Goal: Task Accomplishment & Management: Complete application form

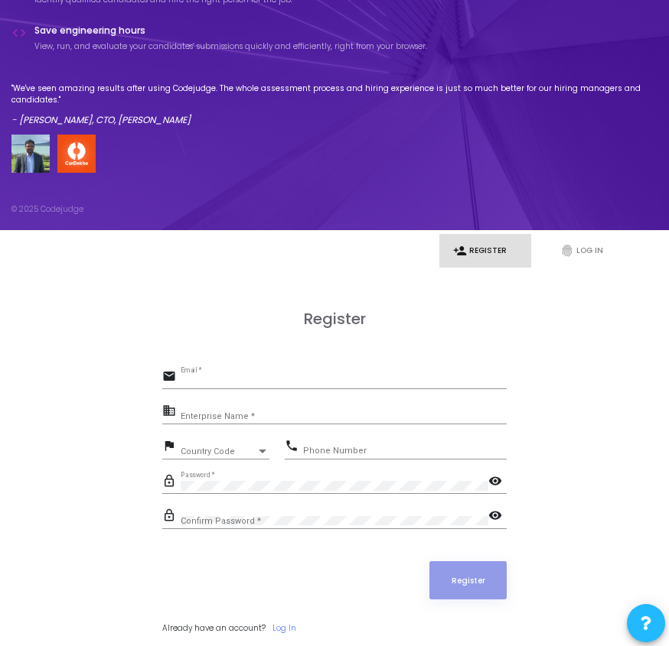
scroll to position [129, 0]
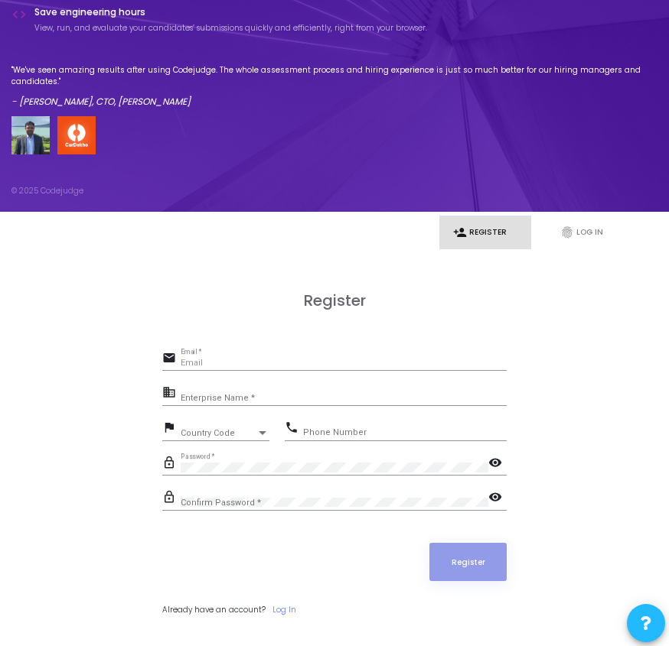
type input "[EMAIL_ADDRESS][DOMAIN_NAME]"
click at [253, 401] on input "Enterprise Name *" at bounding box center [344, 397] width 326 height 9
type input "1851labs"
click at [248, 430] on div "Country Code" at bounding box center [218, 433] width 75 height 8
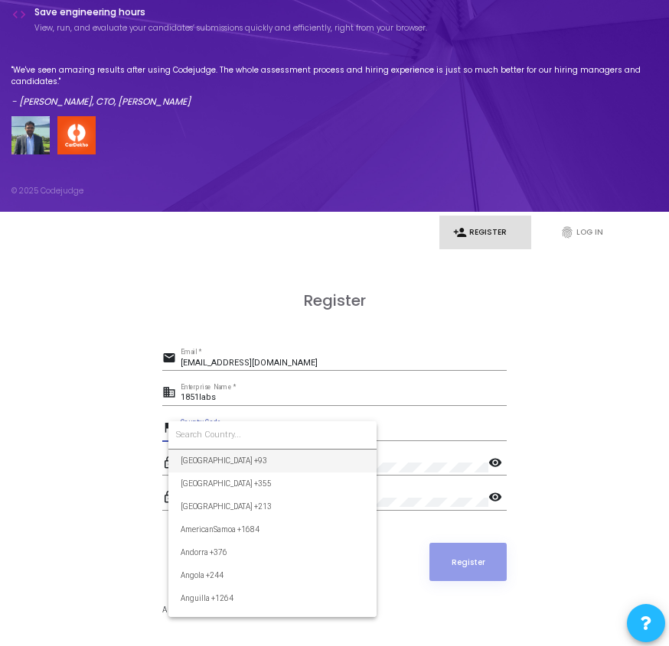
click at [84, 441] on div at bounding box center [334, 323] width 669 height 646
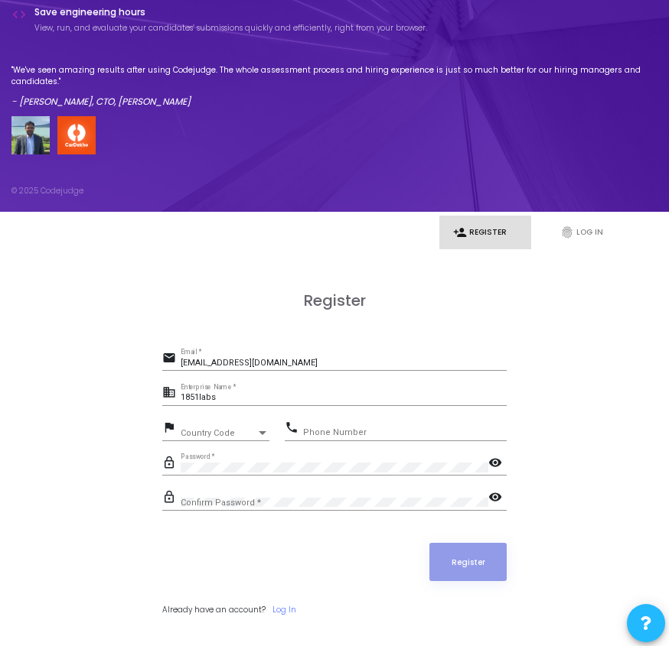
click at [494, 462] on mat-icon "visibility" at bounding box center [497, 464] width 18 height 18
click at [152, 470] on div "Register email career@1851labs.com Email * business 1851labs Enterprise Name * …" at bounding box center [334, 469] width 638 height 356
click at [484, 544] on button "Register" at bounding box center [467, 562] width 77 height 38
click at [503, 500] on mat-icon "visibility" at bounding box center [497, 499] width 18 height 18
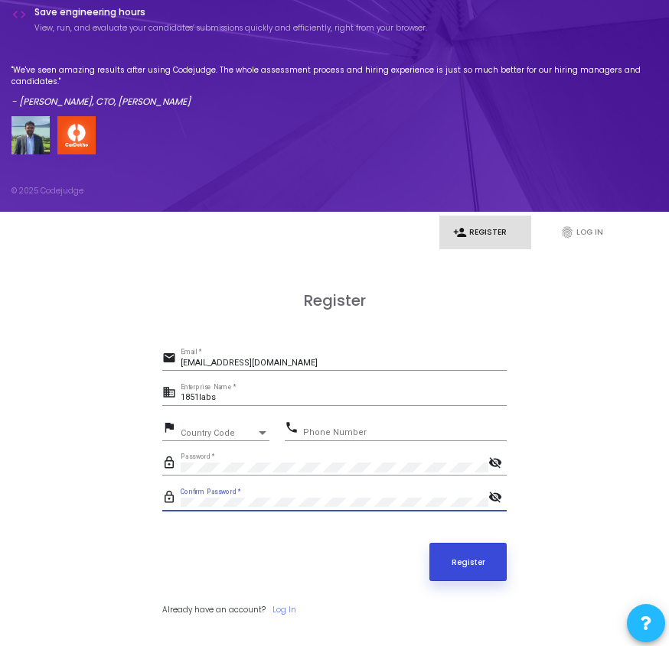
click at [481, 564] on button "Register" at bounding box center [467, 562] width 77 height 38
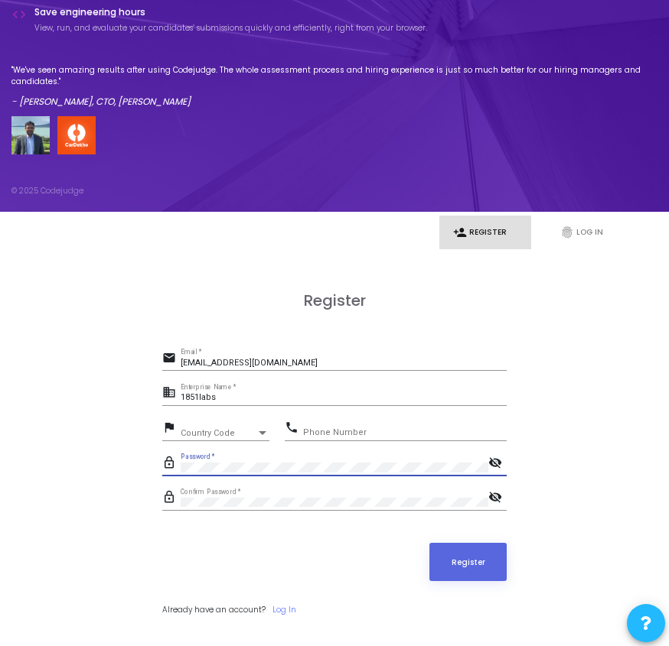
click at [146, 463] on div "Register email career@1851labs.com Email * business 1851labs Enterprise Name * …" at bounding box center [334, 469] width 638 height 356
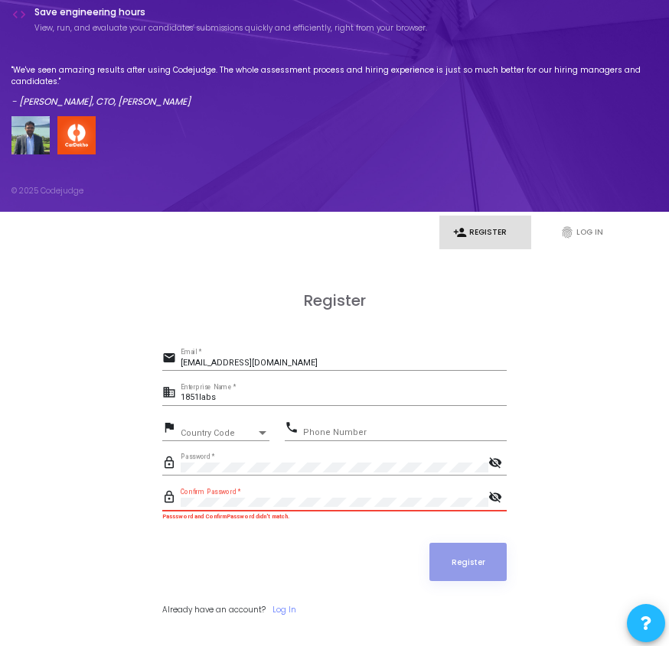
click at [170, 497] on div "lock_outline Confirm Password * visibility_off" at bounding box center [334, 499] width 344 height 24
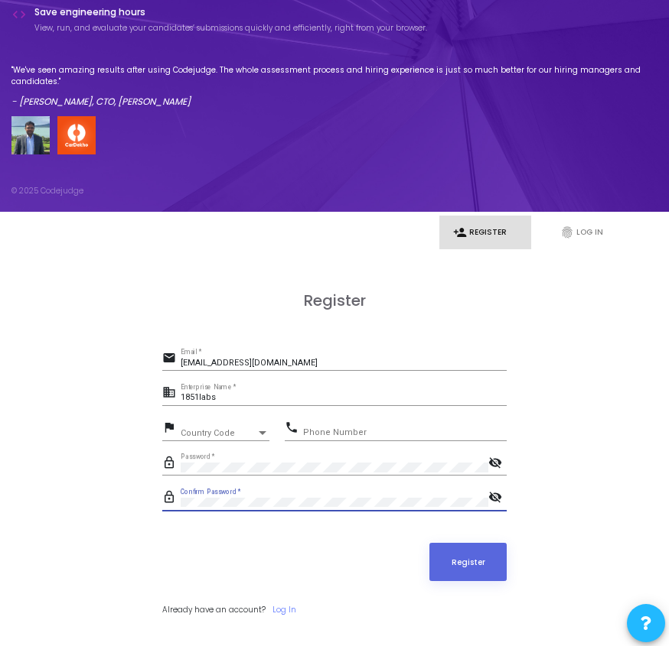
click at [174, 500] on div "lock_outline Confirm Password * visibility_off" at bounding box center [334, 499] width 344 height 24
click at [481, 568] on button "Register" at bounding box center [467, 562] width 77 height 38
click at [596, 222] on link "fingerprint Log In" at bounding box center [592, 233] width 92 height 34
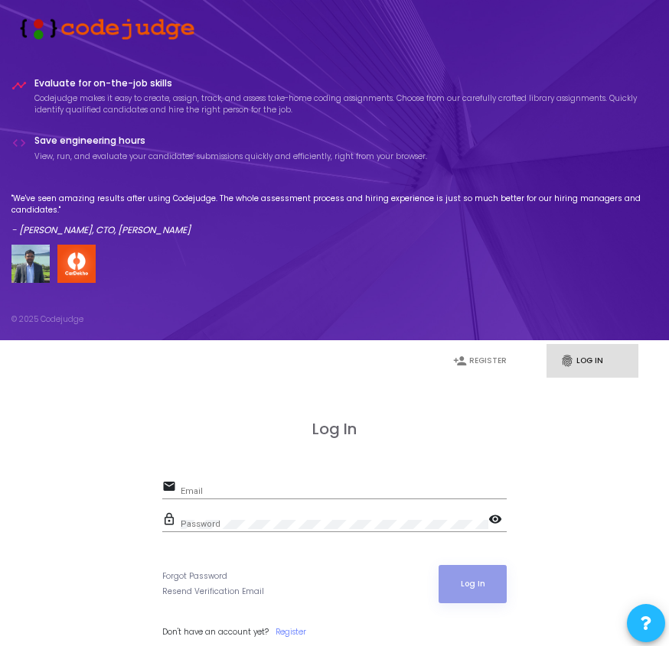
type input "[EMAIL_ADDRESS][DOMAIN_NAME]"
click at [218, 503] on div "email career@1851labs.com Email" at bounding box center [334, 493] width 344 height 33
click at [479, 563] on form "email career@1851labs.com Email lock_outline Password visibility Forgot Passwor…" at bounding box center [334, 557] width 344 height 161
click at [463, 584] on button "Log In" at bounding box center [472, 584] width 68 height 38
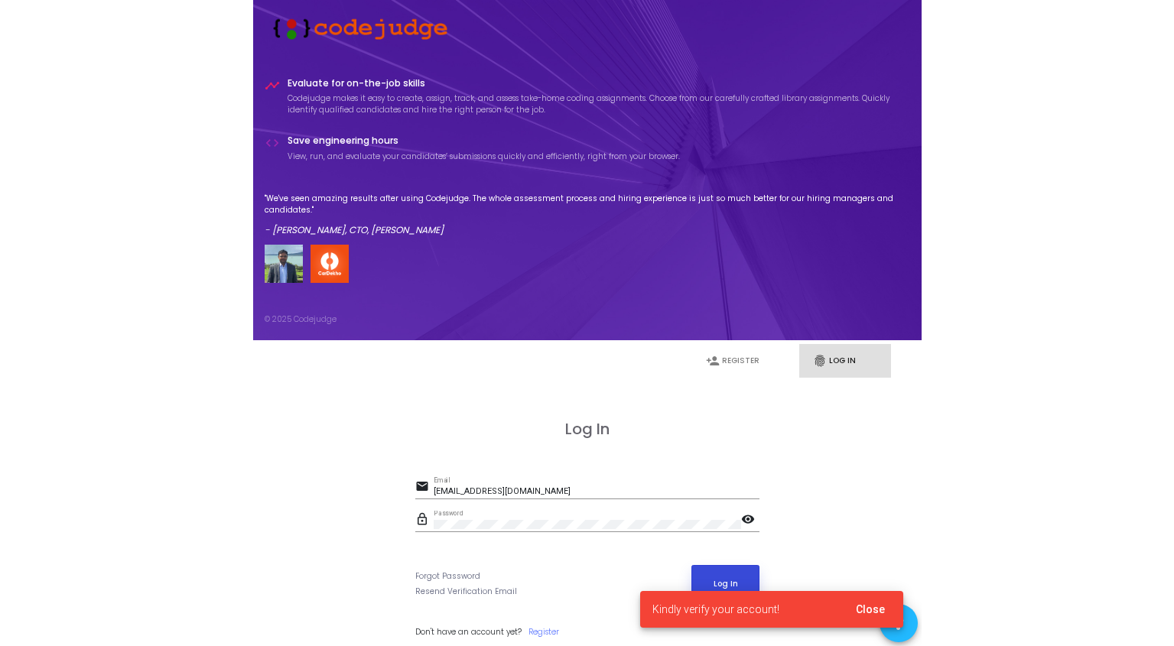
scroll to position [22, 0]
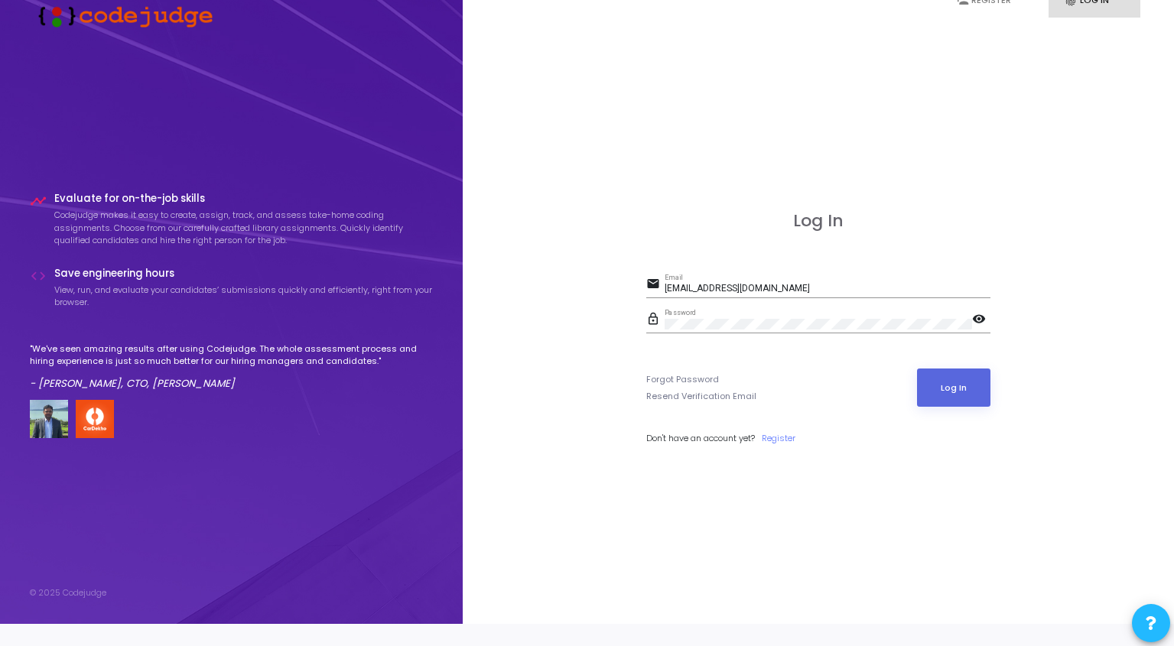
click at [668, 428] on form "email career@1851labs.com Email lock_outline Password visibility Forgot Passwor…" at bounding box center [818, 359] width 344 height 171
click at [668, 439] on link "Register" at bounding box center [779, 438] width 34 height 13
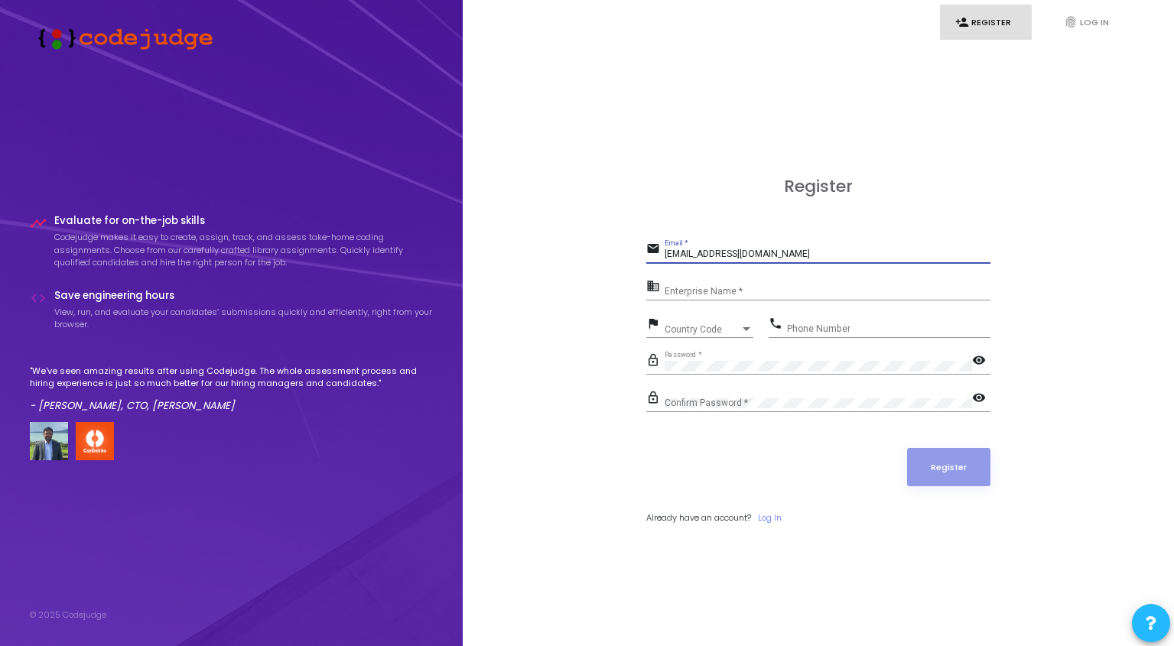
drag, startPoint x: 779, startPoint y: 256, endPoint x: 632, endPoint y: 256, distance: 146.9
click at [632, 256] on div "Register email career@1851labs.com Email * business Enterprise Name * flag Coun…" at bounding box center [819, 367] width 678 height 646
type input "support@gentube.app"
click at [668, 311] on form "email support@gentube.app Email * business Enterprise Name * flag Country Code …" at bounding box center [818, 381] width 344 height 285
click at [668, 294] on input "Enterprise Name *" at bounding box center [828, 292] width 326 height 11
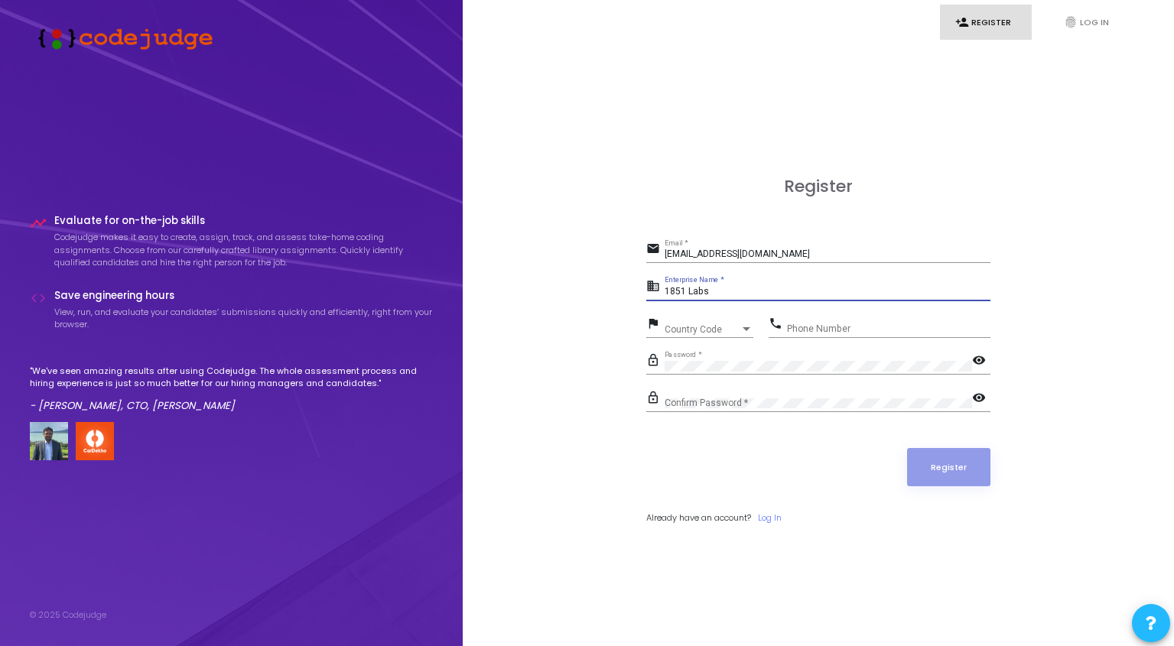
type input "1851 Labs"
click at [668, 396] on div "Confirm Password *" at bounding box center [819, 401] width 308 height 24
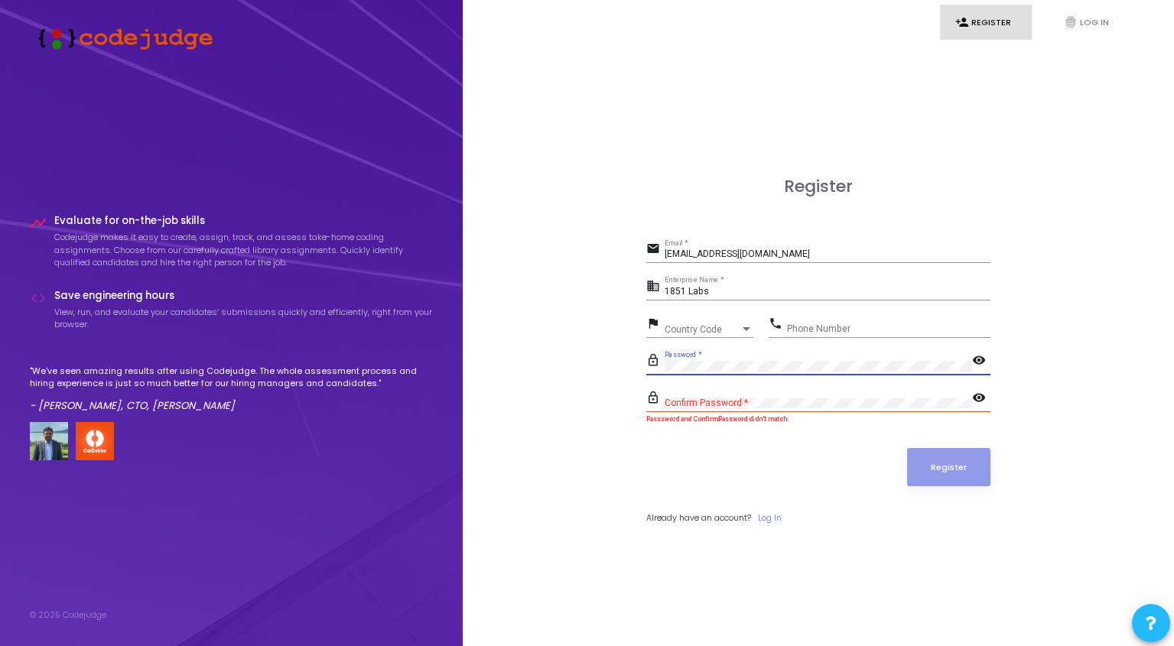
click at [649, 365] on div "lock_outline Password * visibility" at bounding box center [818, 362] width 344 height 24
click at [668, 396] on div "Confirm Password *" at bounding box center [819, 401] width 308 height 24
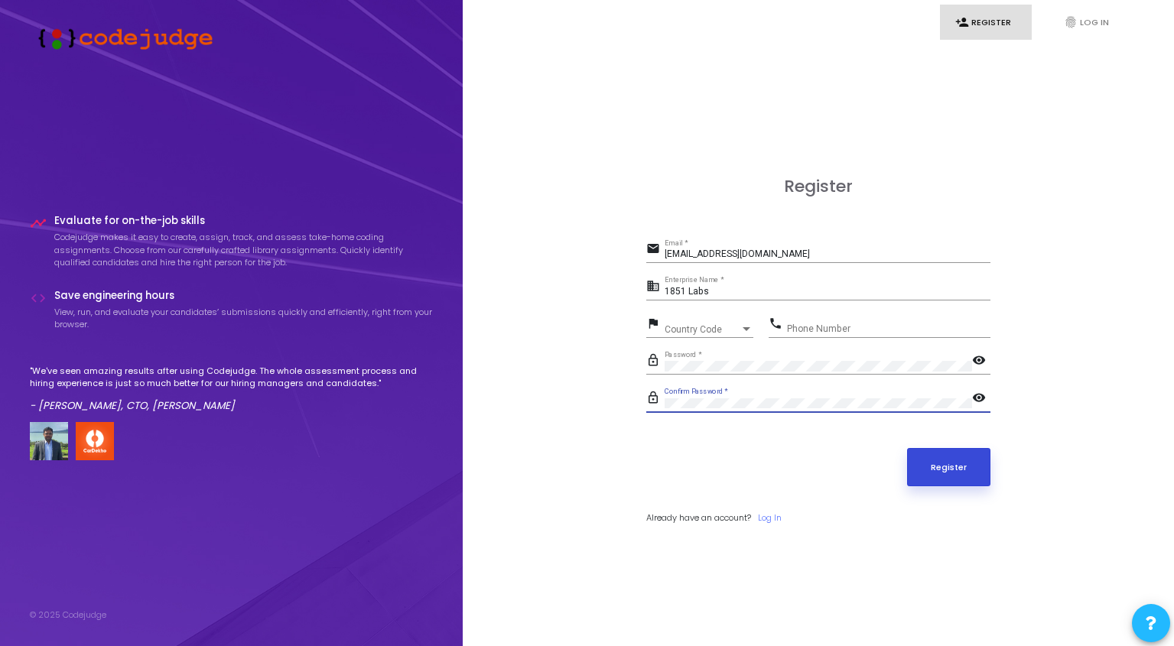
click at [668, 460] on button "Register" at bounding box center [949, 467] width 84 height 38
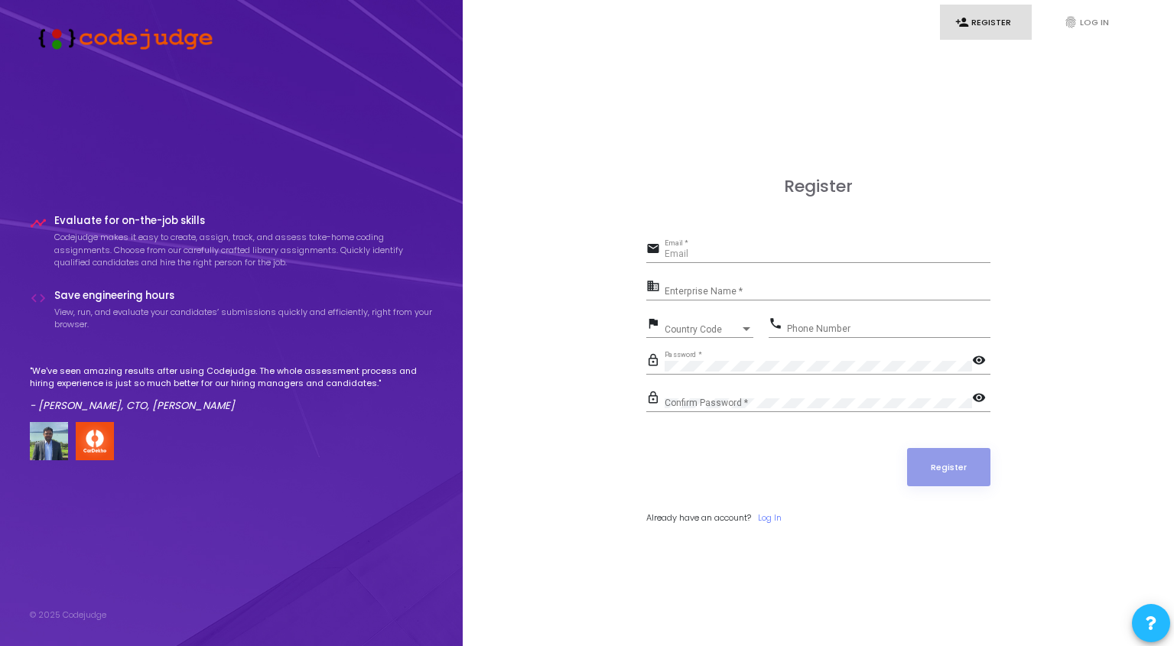
type input "[EMAIL_ADDRESS][DOMAIN_NAME]"
click at [739, 292] on input "Enterprise Name *" at bounding box center [828, 292] width 326 height 11
type input "1851labs"
click at [692, 252] on input "[EMAIL_ADDRESS][DOMAIN_NAME]" at bounding box center [828, 254] width 326 height 11
type input "[EMAIL_ADDRESS][DOMAIN_NAME]"
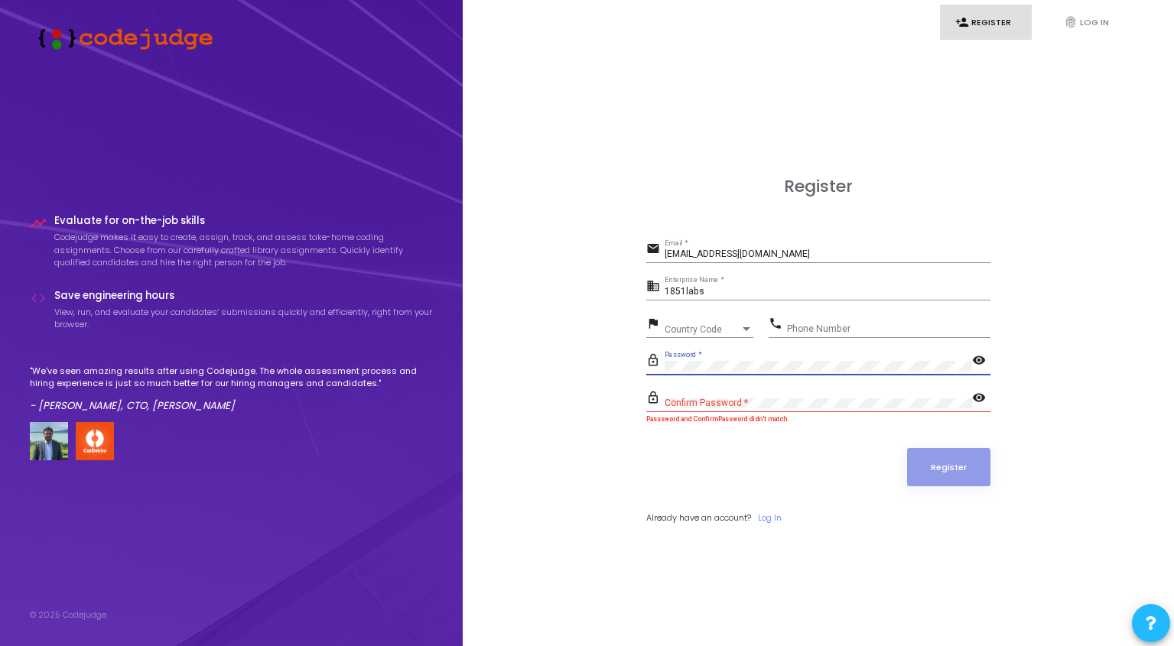
click at [644, 366] on div "Register email [EMAIL_ADDRESS][DOMAIN_NAME] Email * business 1851labs Enterpris…" at bounding box center [819, 367] width 678 height 646
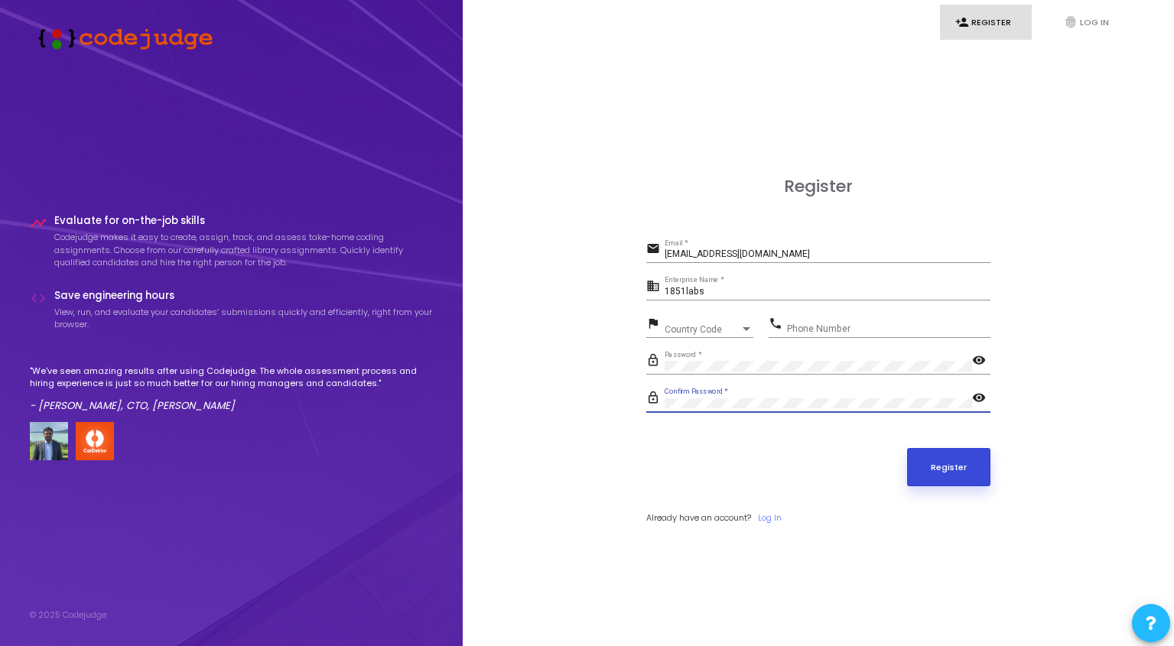
click at [946, 476] on button "Register" at bounding box center [949, 467] width 84 height 38
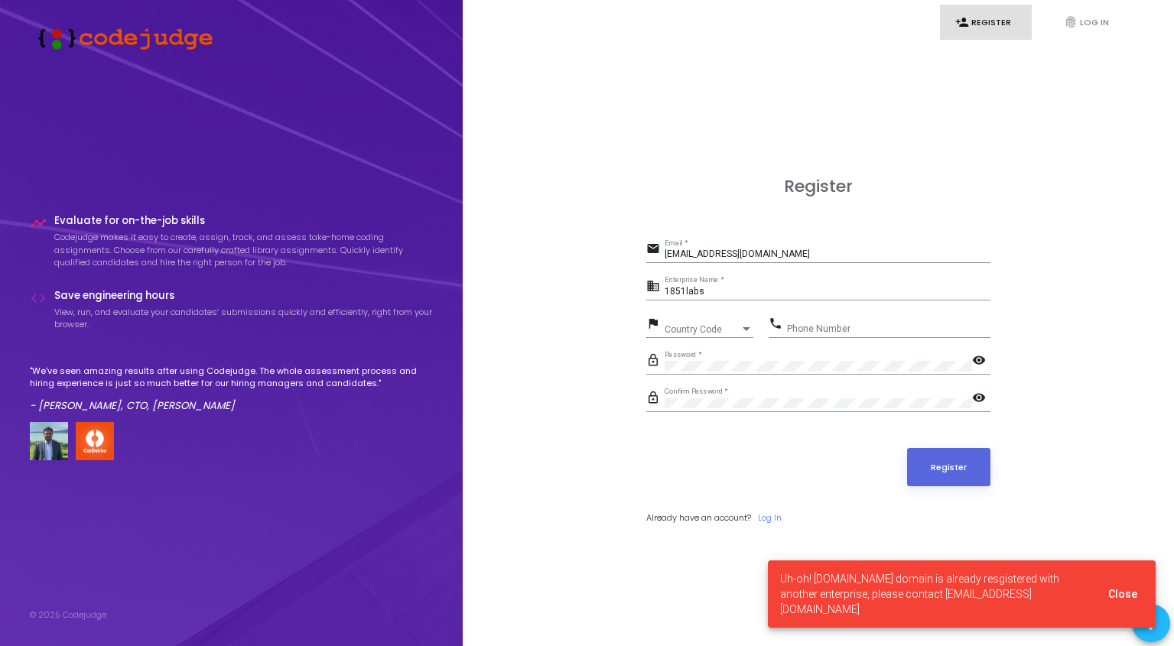
drag, startPoint x: 904, startPoint y: 608, endPoint x: 1082, endPoint y: 604, distance: 178.3
click at [1082, 604] on span "Uh-oh! [DOMAIN_NAME] domain is already resgistered with another enterprise, ple…" at bounding box center [935, 594] width 310 height 46
copy span "[EMAIL_ADDRESS][DOMAIN_NAME]"
